Goal: Information Seeking & Learning: Learn about a topic

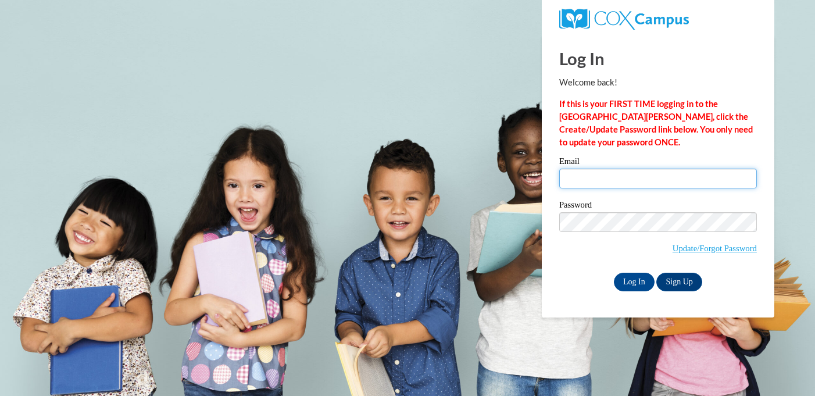
click at [610, 178] on input "Email" at bounding box center [658, 179] width 198 height 20
type input "bmoraga2003@icloud.com"
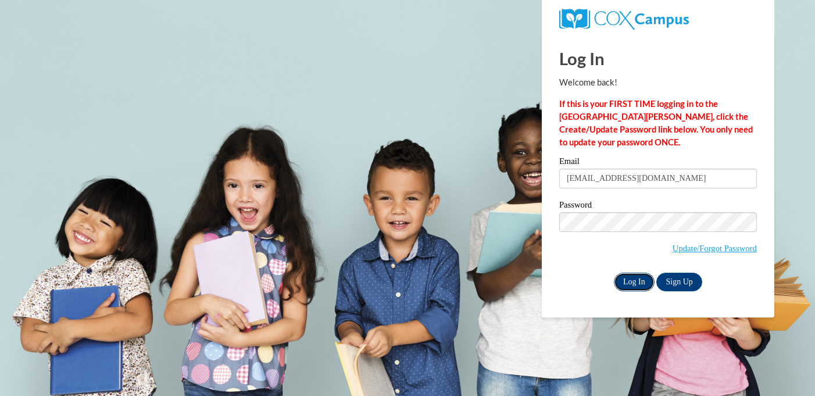
click at [631, 284] on input "Log In" at bounding box center [634, 282] width 41 height 19
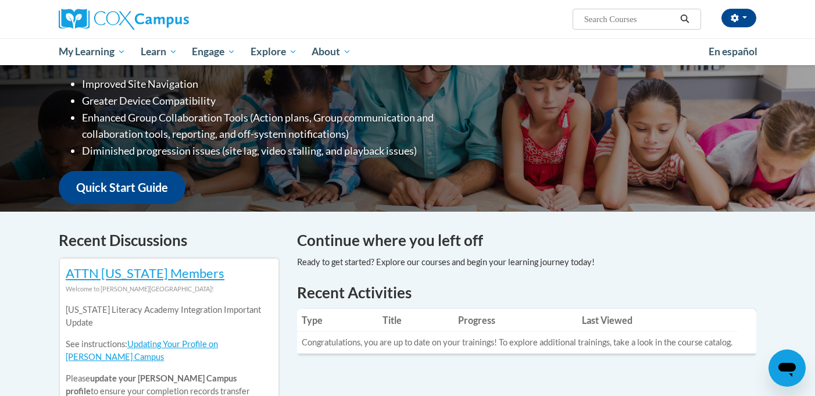
scroll to position [54, 0]
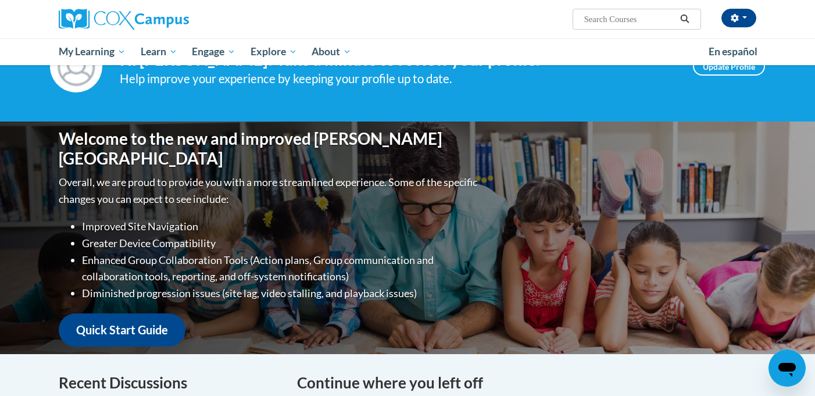
click at [590, 24] on input "Search..." at bounding box center [629, 19] width 93 height 14
type input "systematic and"
click at [690, 15] on icon "Search" at bounding box center [685, 19] width 10 height 9
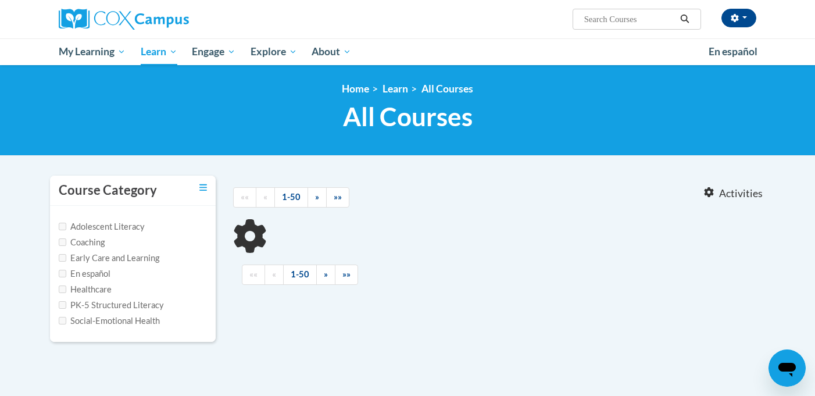
type input "systematic and"
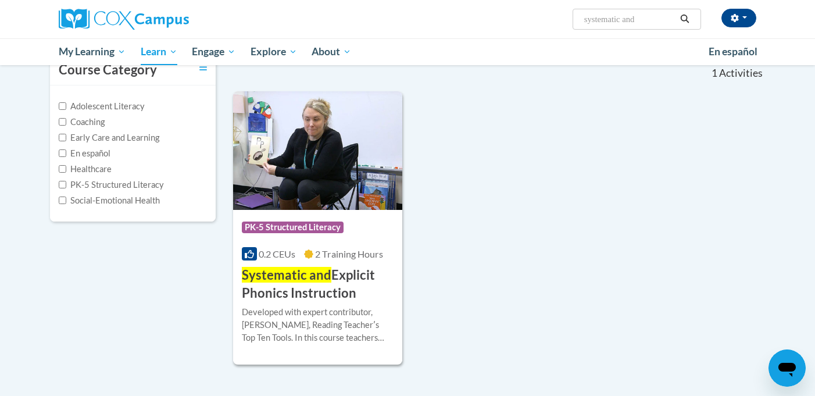
scroll to position [121, 0]
click at [329, 295] on h3 "Systematic and Explicit Phonics Instruction" at bounding box center [318, 284] width 152 height 36
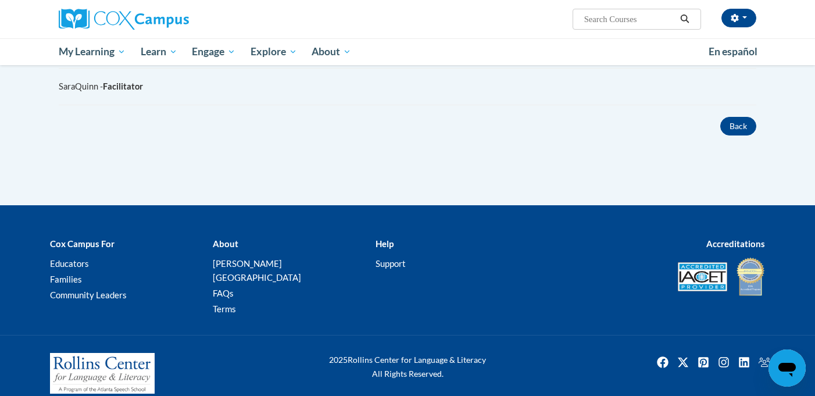
scroll to position [341, 0]
